Goal: Task Accomplishment & Management: Complete application form

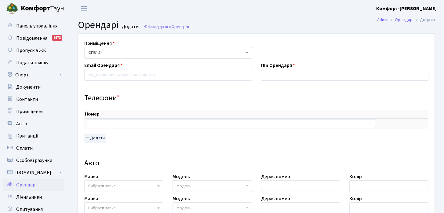
select select "20863"
click at [273, 76] on input "text" at bounding box center [345, 75] width 168 height 12
paste input "[PERSON_NAME] [PERSON_NAME]"
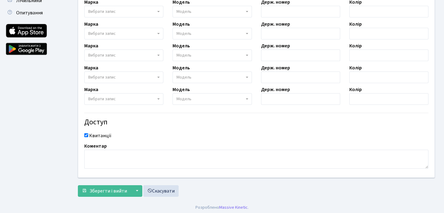
scroll to position [198, 0]
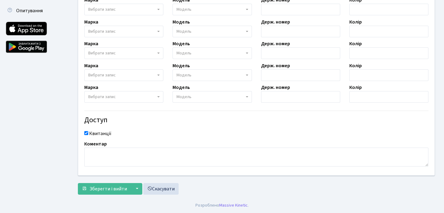
type input "[PERSON_NAME] [PERSON_NAME]"
click at [183, 163] on textarea at bounding box center [256, 156] width 344 height 19
paste textarea "[PERSON_NAME] [PERSON_NAME]"
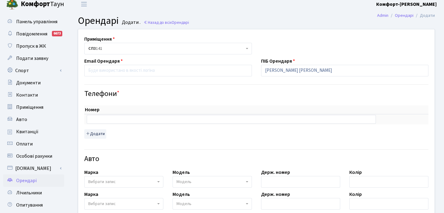
scroll to position [3, 0]
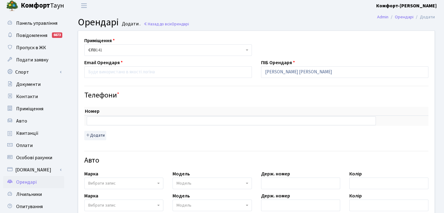
type textarea "[PERSON_NAME] [PERSON_NAME]"
click at [162, 72] on input "email" at bounding box center [168, 72] width 168 height 12
paste input "Annayakos@gmail.com"
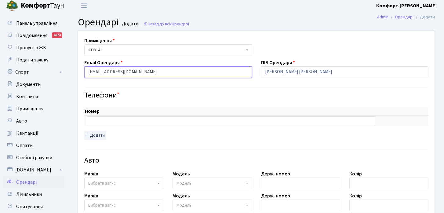
type input "Annayakos@gmail.com"
click at [209, 123] on input "text" at bounding box center [231, 120] width 289 height 9
paste input "[PHONE_NUMBER]"
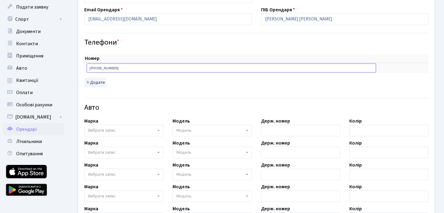
scroll to position [198, 0]
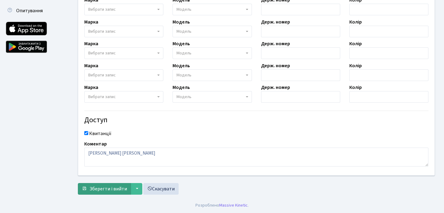
type input "[PHONE_NUMBER]"
click at [112, 189] on span "Зберегти і вийти" at bounding box center [108, 188] width 38 height 7
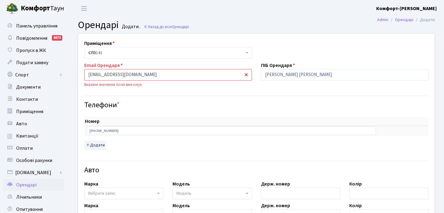
click at [92, 73] on input "Annayakos@gmail.com" at bounding box center [168, 75] width 168 height 12
type input "[EMAIL_ADDRESS][DOMAIN_NAME]"
click at [34, 185] on span "Орендарі" at bounding box center [26, 184] width 20 height 7
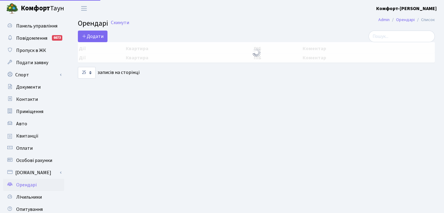
select select "25"
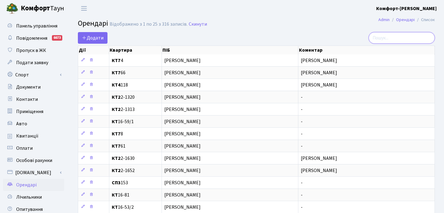
click at [405, 35] on input "search" at bounding box center [401, 38] width 66 height 12
type input "141"
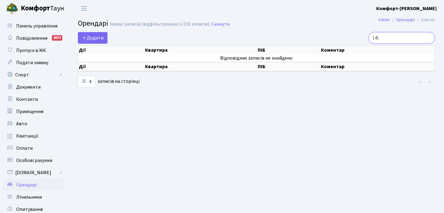
click at [430, 37] on input "141" at bounding box center [401, 38] width 66 height 12
click at [427, 38] on input "141" at bounding box center [401, 38] width 66 height 12
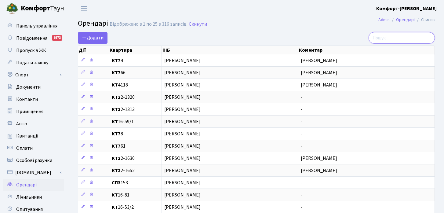
click at [410, 39] on input "search" at bounding box center [401, 38] width 66 height 12
paste input "[PERSON_NAME] [PERSON_NAME]"
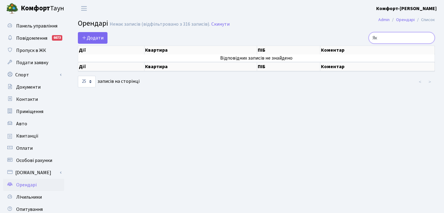
type input "Я"
